Goal: Task Accomplishment & Management: Use online tool/utility

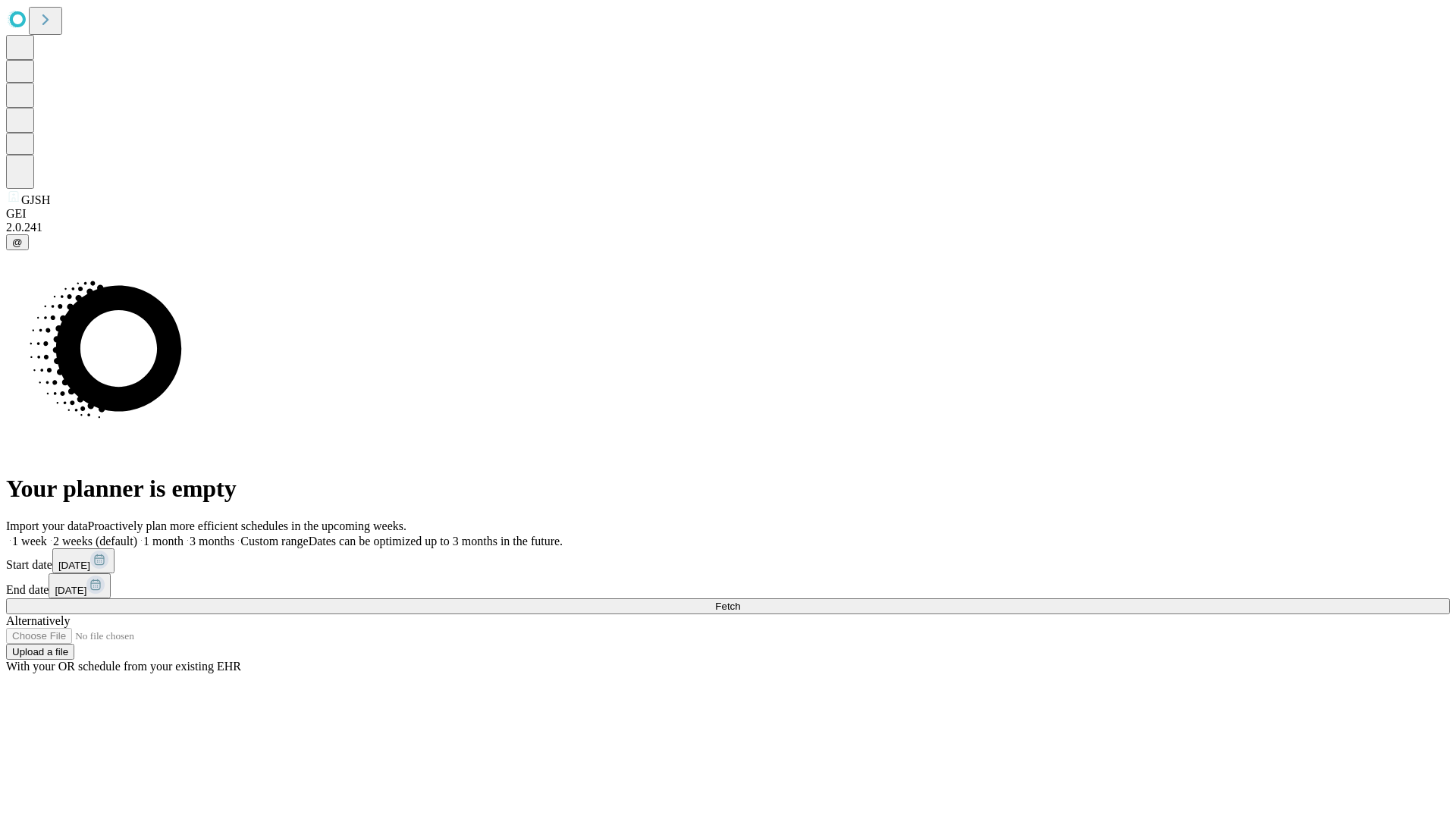
click at [740, 600] on span "Fetch" at bounding box center [728, 606] width 25 height 12
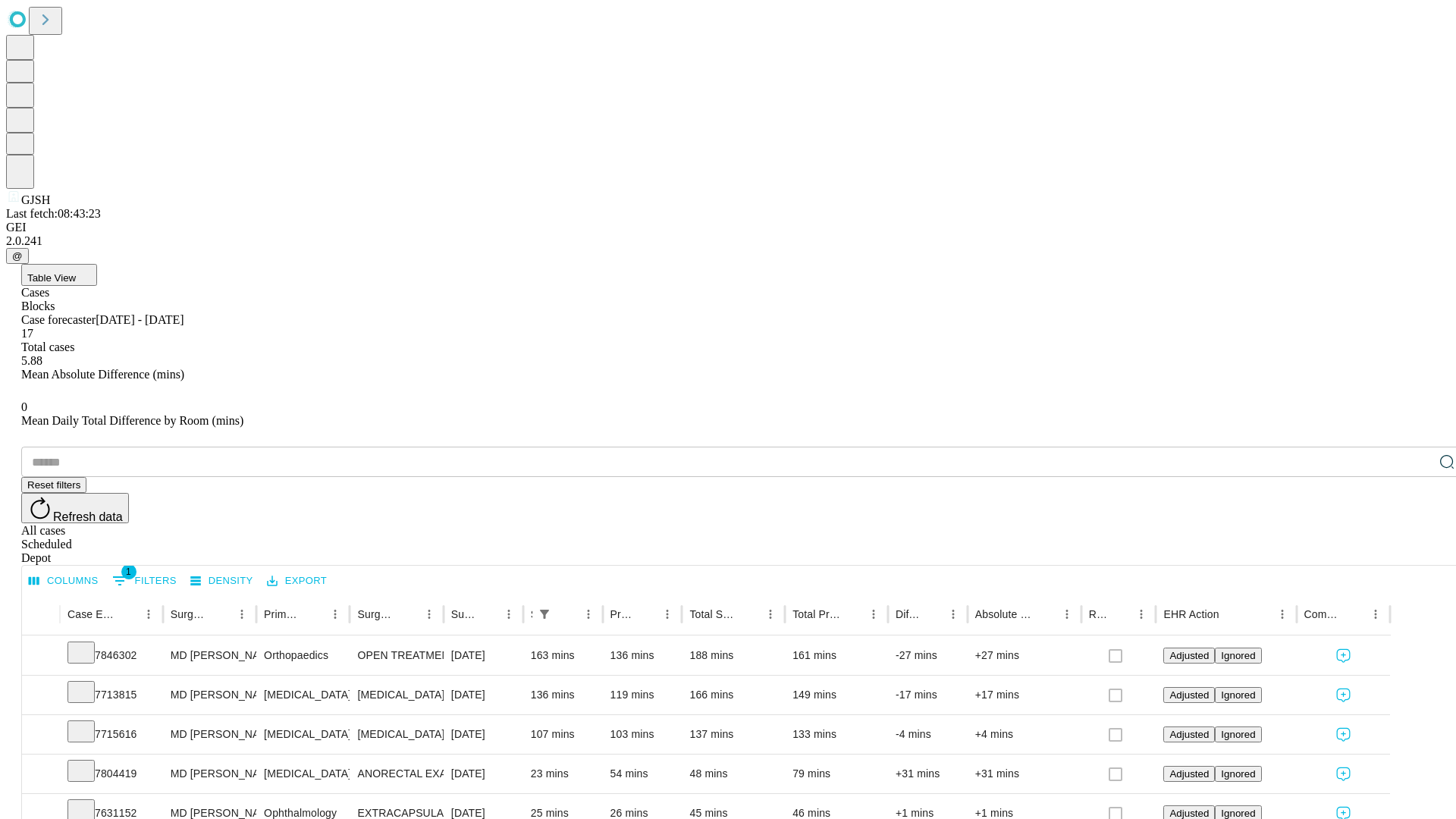
scroll to position [50, 0]
